Goal: Task Accomplishment & Management: Use online tool/utility

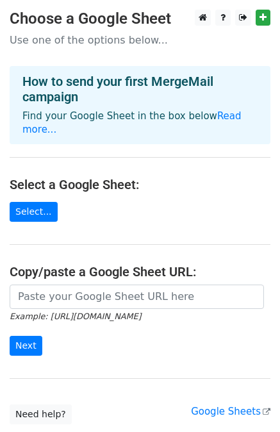
click at [182, 267] on main "Choose a Google Sheet Use one of the options below... How to send your first Me…" at bounding box center [140, 217] width 280 height 415
click at [141, 310] on icon "Example: [URL][DOMAIN_NAME]" at bounding box center [75, 316] width 131 height 12
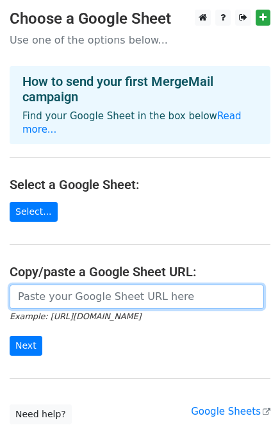
click at [148, 291] on input "url" at bounding box center [137, 296] width 254 height 24
paste input "[URL][DOMAIN_NAME]"
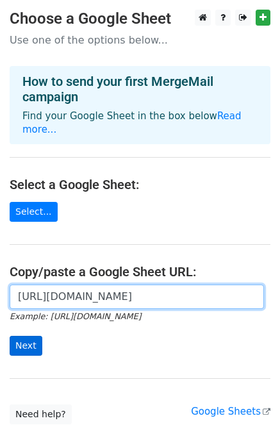
type input "[URL][DOMAIN_NAME]"
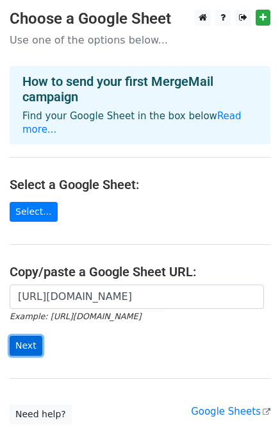
scroll to position [0, 0]
click at [26, 336] on input "Next" at bounding box center [26, 346] width 33 height 20
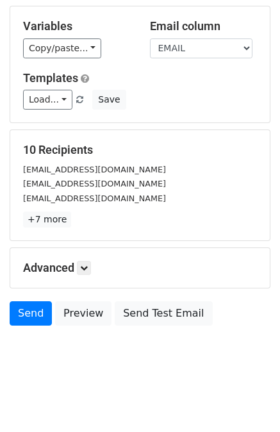
scroll to position [115, 0]
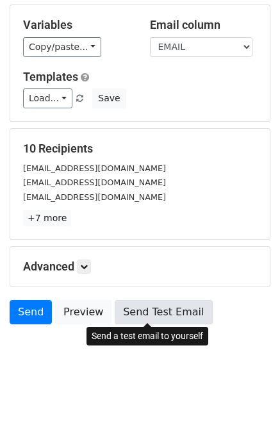
click at [154, 306] on link "Send Test Email" at bounding box center [163, 312] width 97 height 24
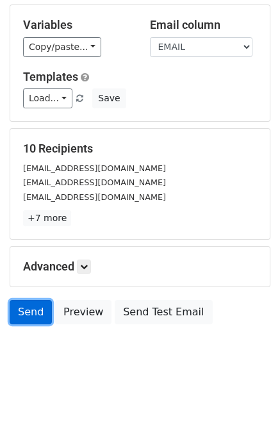
click at [14, 311] on link "Send" at bounding box center [31, 312] width 42 height 24
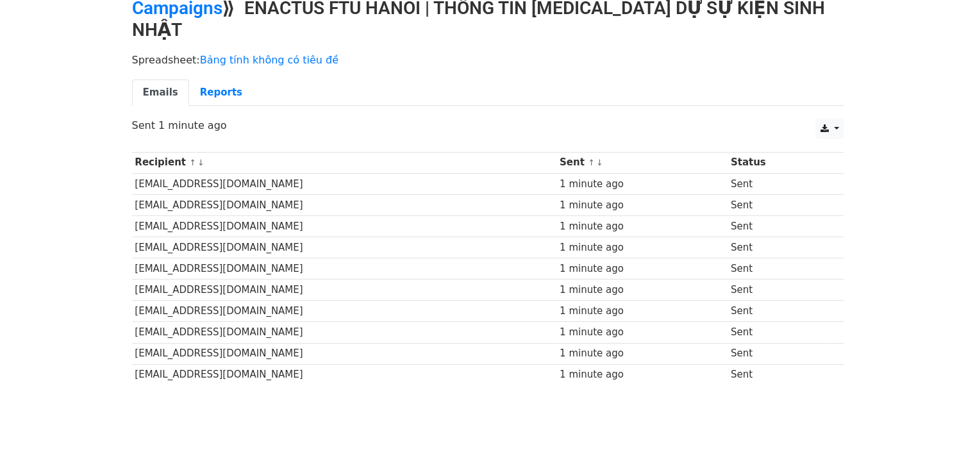
scroll to position [64, 0]
